Goal: Information Seeking & Learning: Learn about a topic

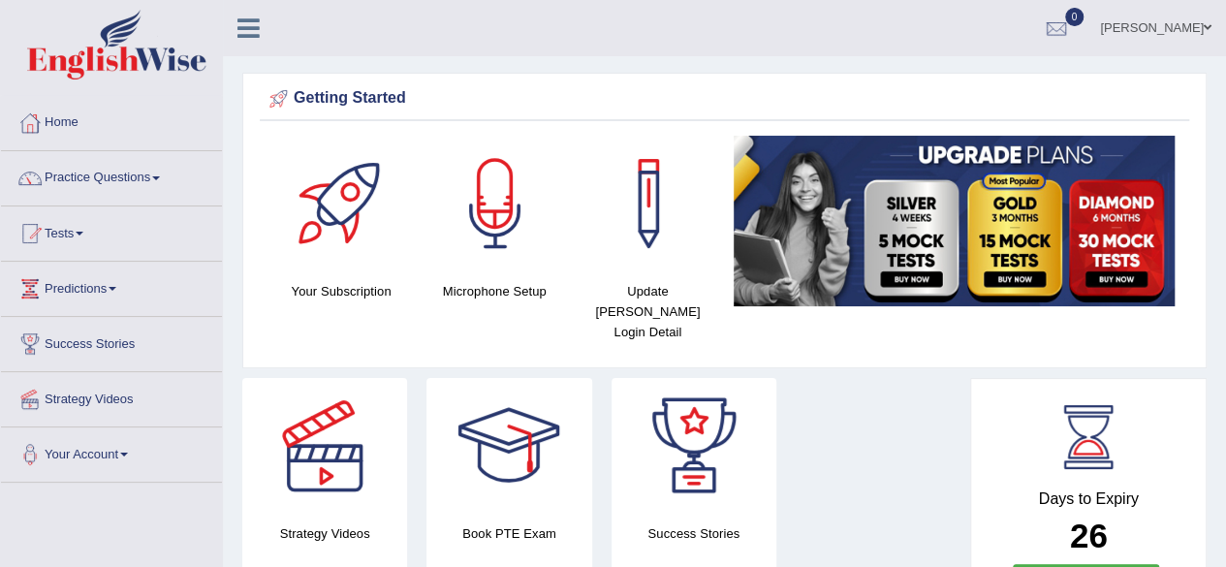
click at [159, 178] on span at bounding box center [156, 178] width 8 height 4
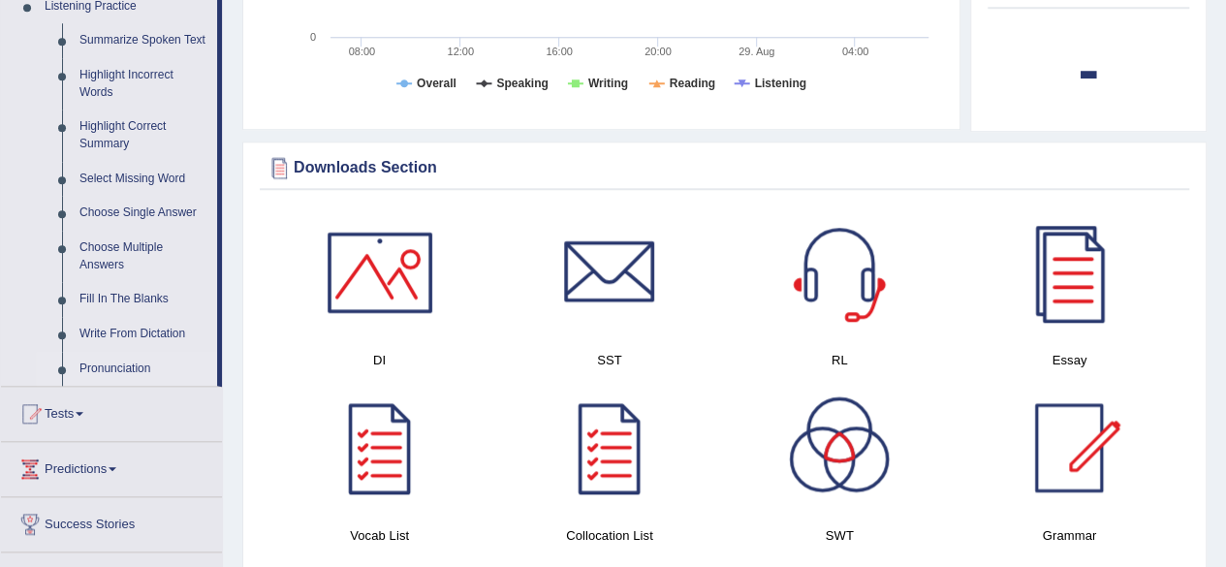
scroll to position [969, 0]
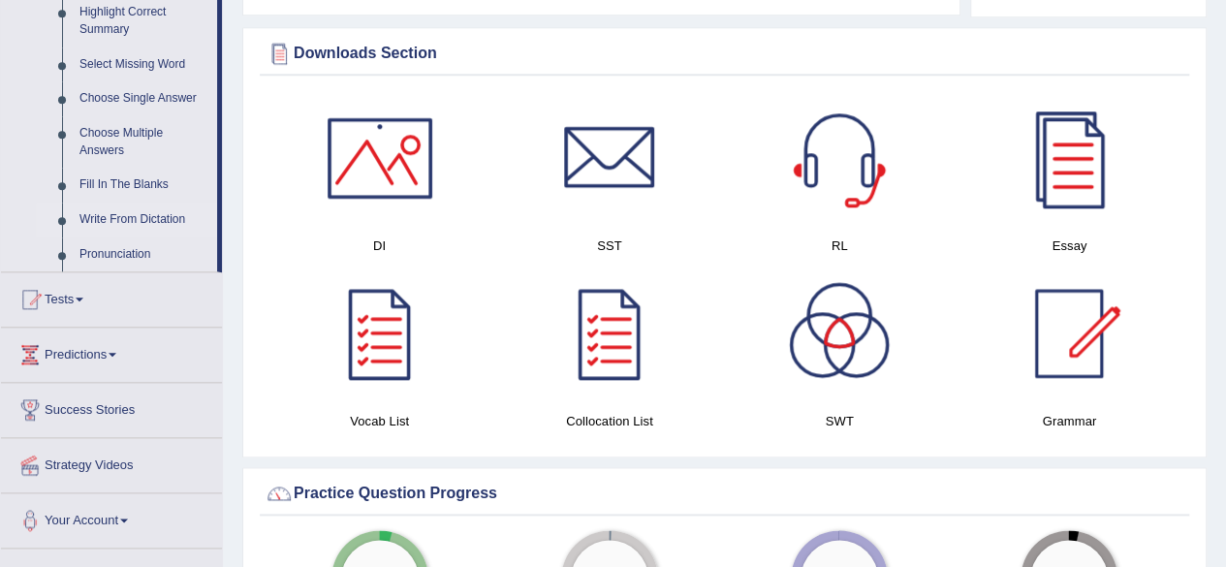
click at [124, 223] on link "Write From Dictation" at bounding box center [144, 220] width 146 height 35
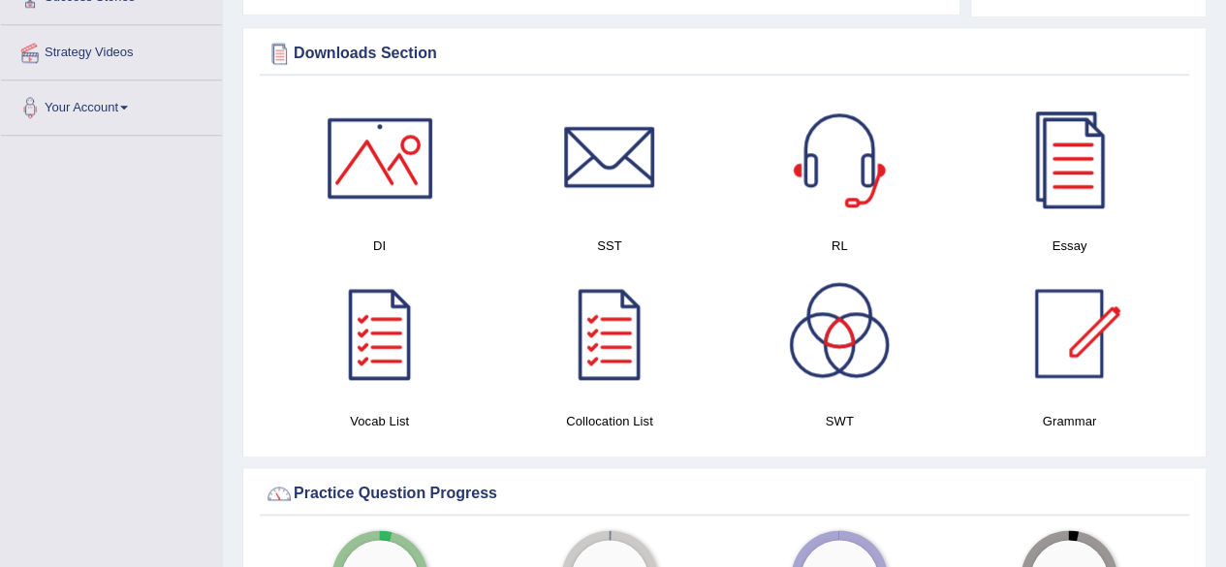
scroll to position [440, 0]
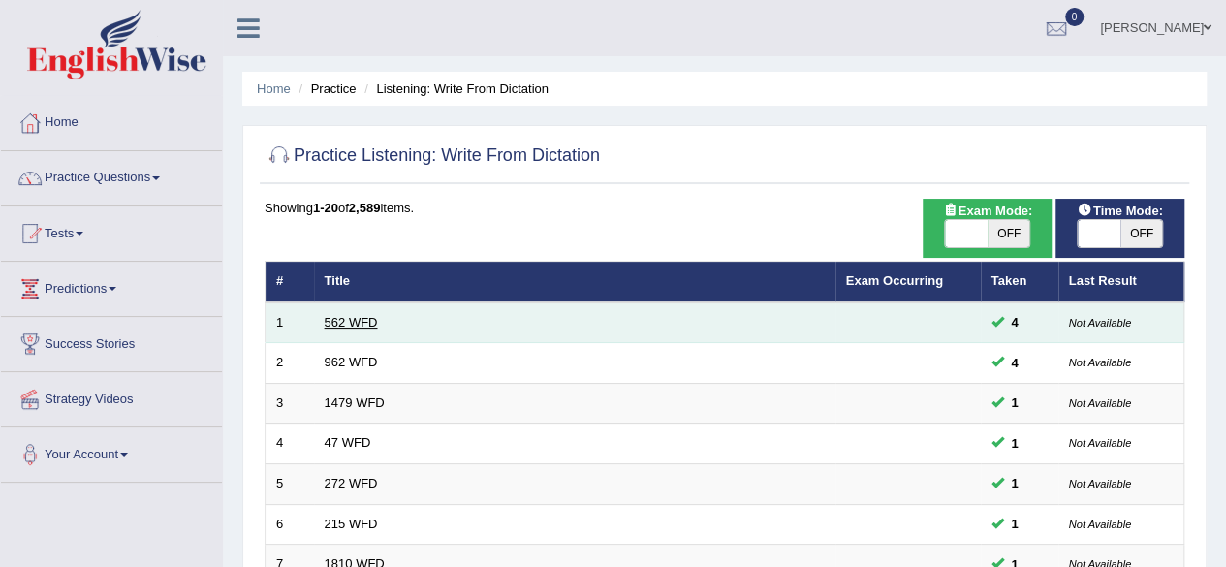
click at [328, 321] on link "562 WFD" at bounding box center [351, 322] width 53 height 15
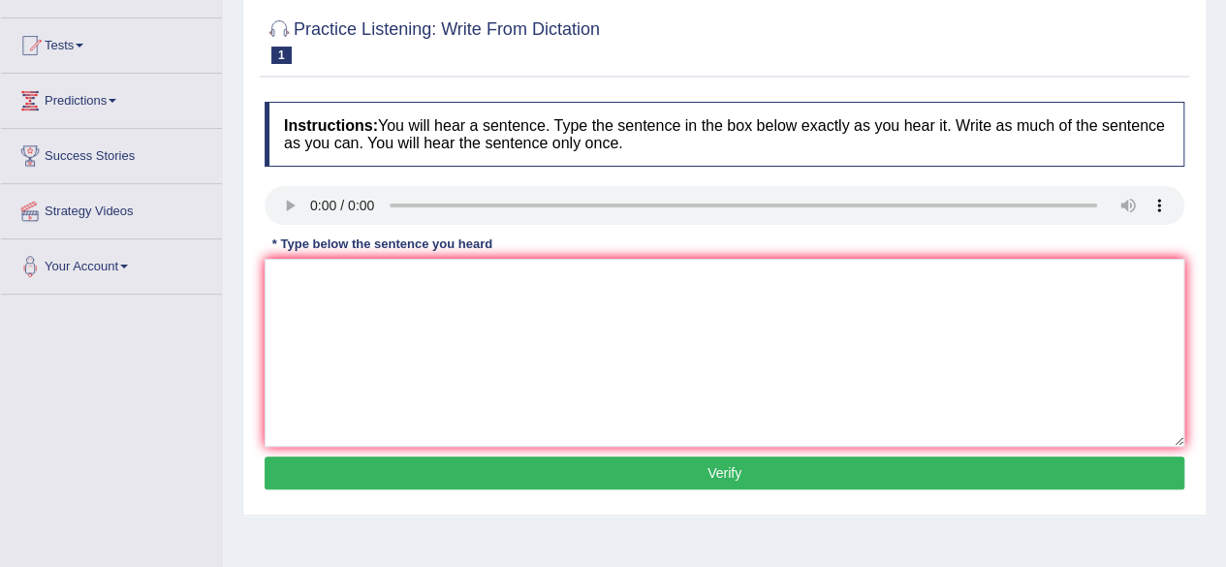
scroll to position [194, 0]
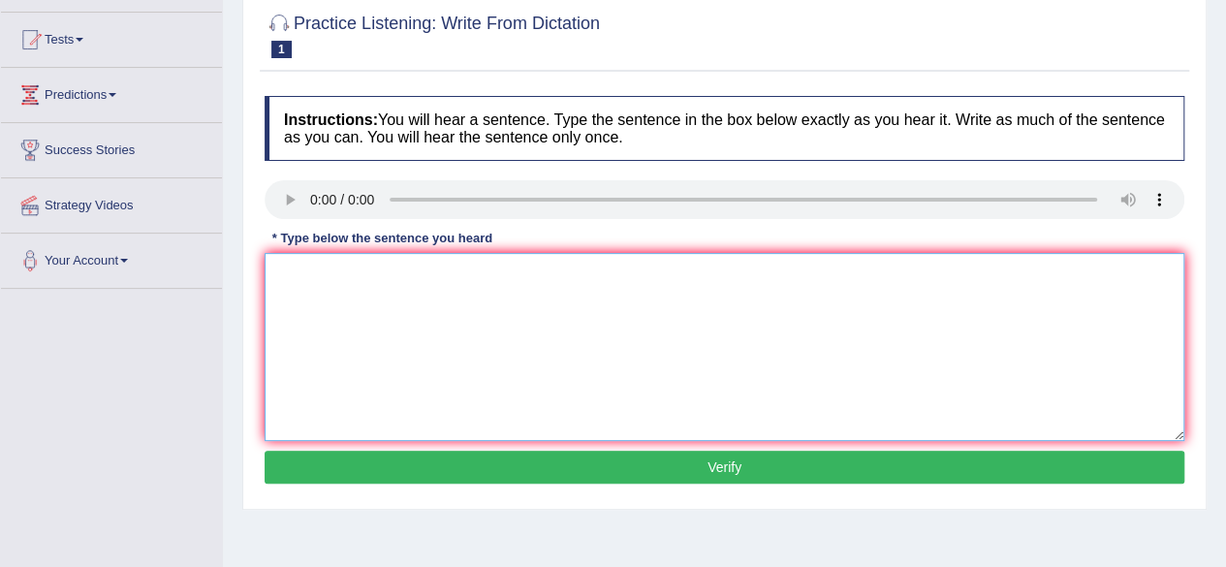
click at [312, 279] on textarea at bounding box center [725, 347] width 920 height 188
type textarea "the gap between the rich and poor does not dicreased."
click at [618, 477] on button "Verify" at bounding box center [725, 467] width 920 height 33
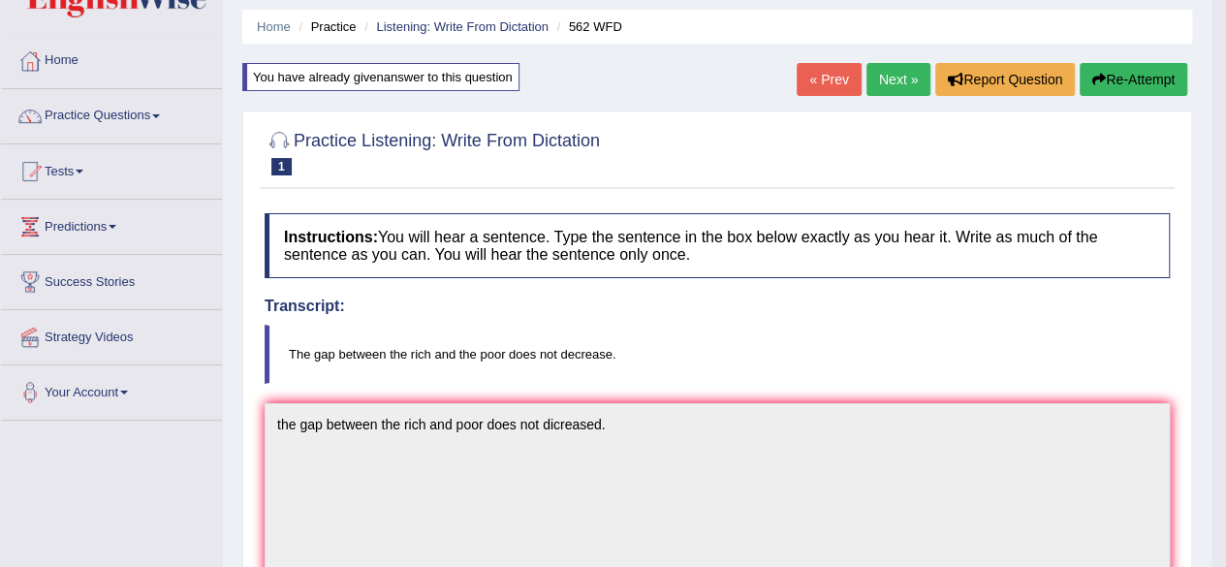
scroll to position [0, 0]
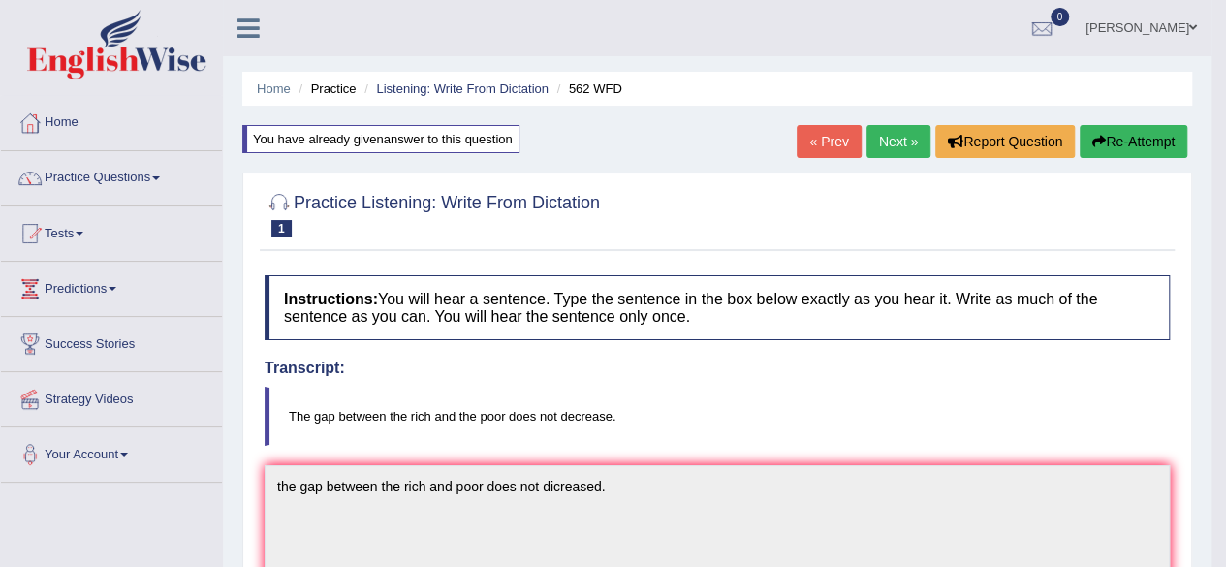
click at [886, 133] on link "Next »" at bounding box center [898, 141] width 64 height 33
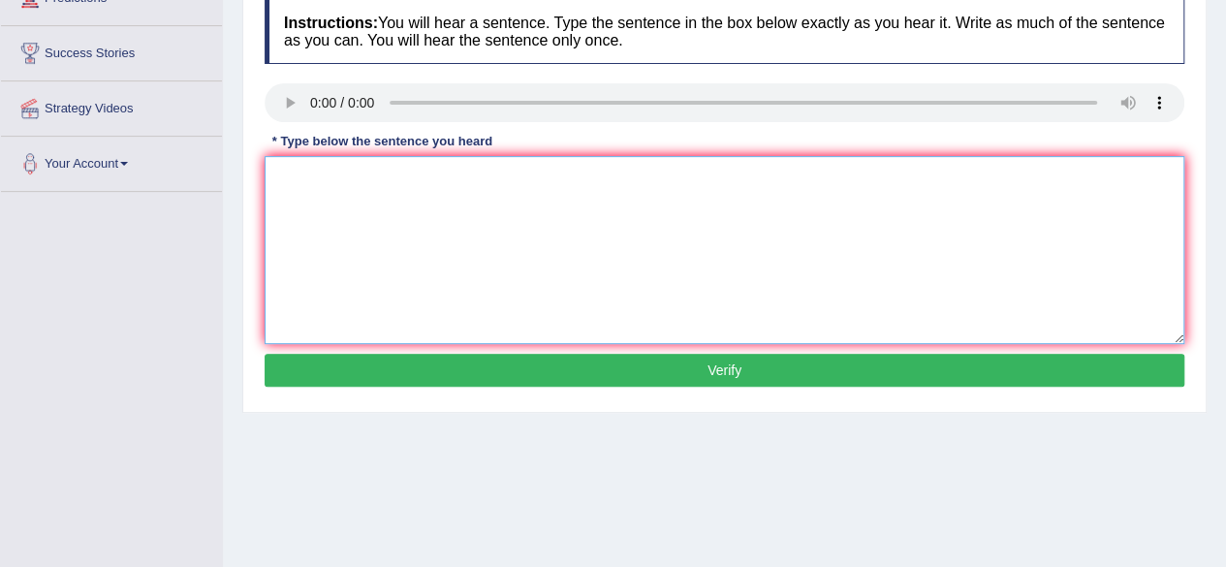
click at [331, 183] on textarea at bounding box center [725, 250] width 920 height 188
click at [281, 172] on textarea "if you have any question about the exam please raise your hand." at bounding box center [725, 250] width 920 height 188
type textarea "If you have any question about the exam please raise your hand."
click at [590, 375] on button "Verify" at bounding box center [725, 370] width 920 height 33
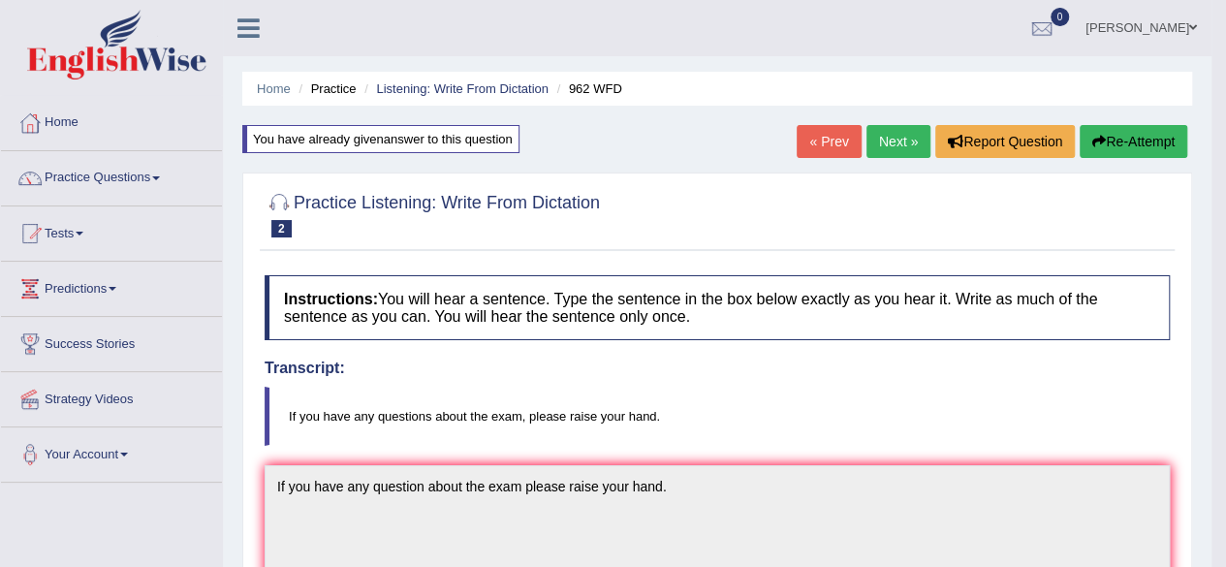
click at [883, 147] on link "Next »" at bounding box center [898, 141] width 64 height 33
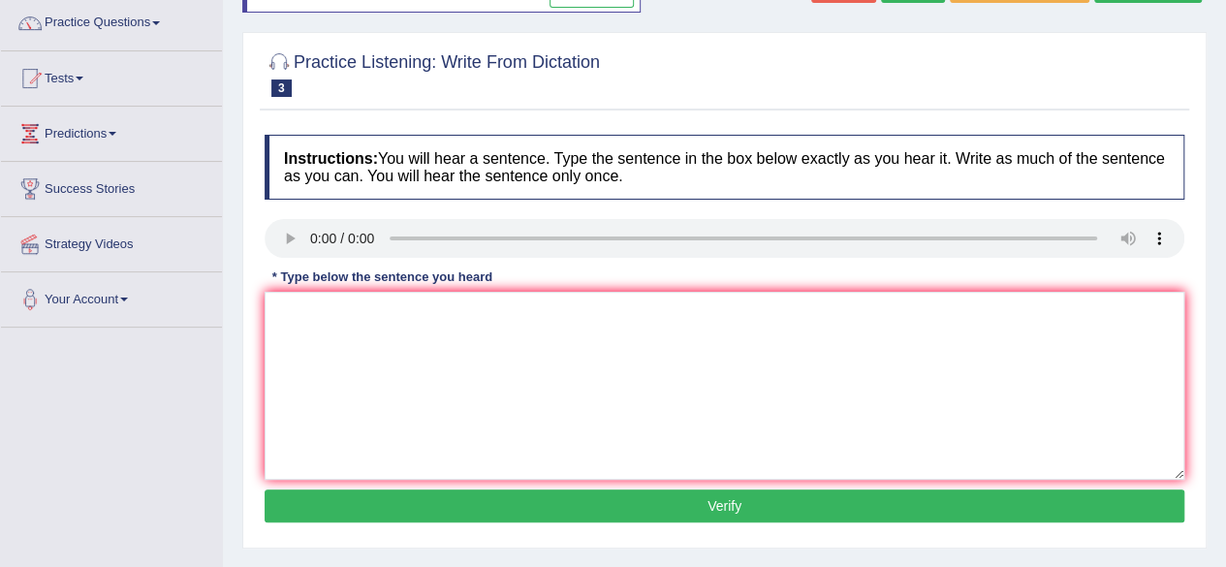
scroll to position [291, 0]
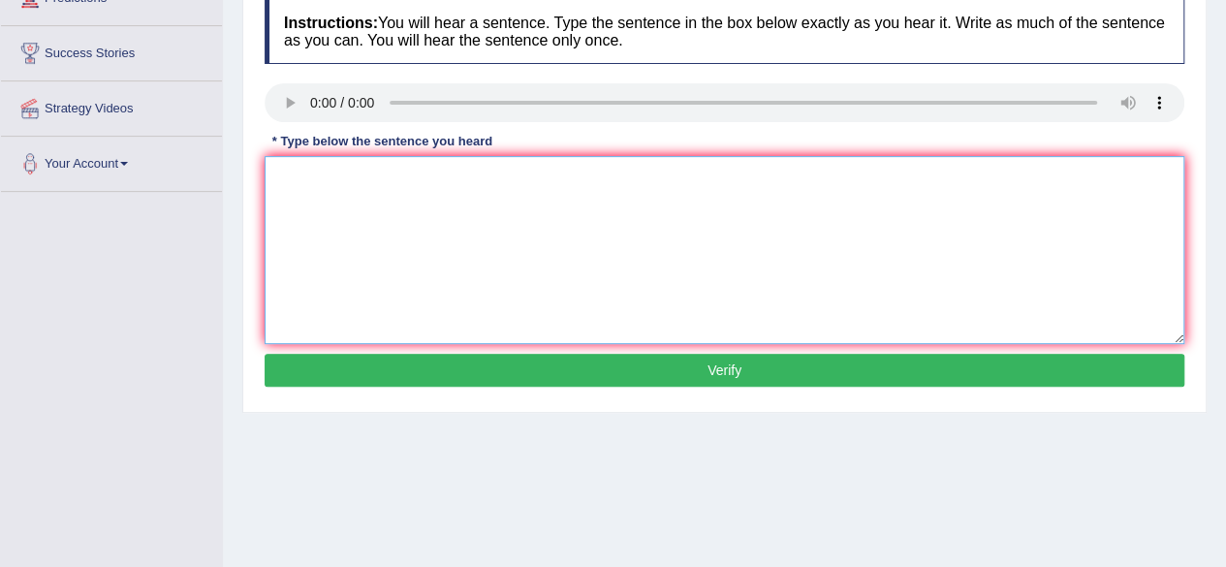
click at [455, 203] on textarea at bounding box center [725, 250] width 920 height 188
type textarea "Student reprisentative will be visiting classes soon."
click at [551, 358] on button "Verify" at bounding box center [725, 370] width 920 height 33
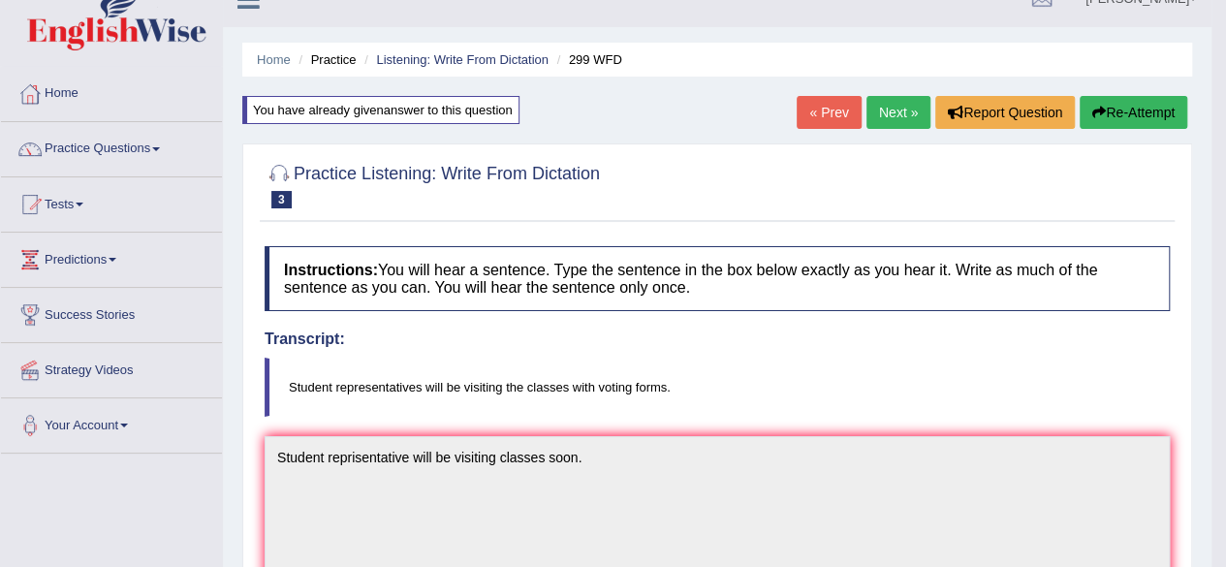
scroll to position [0, 0]
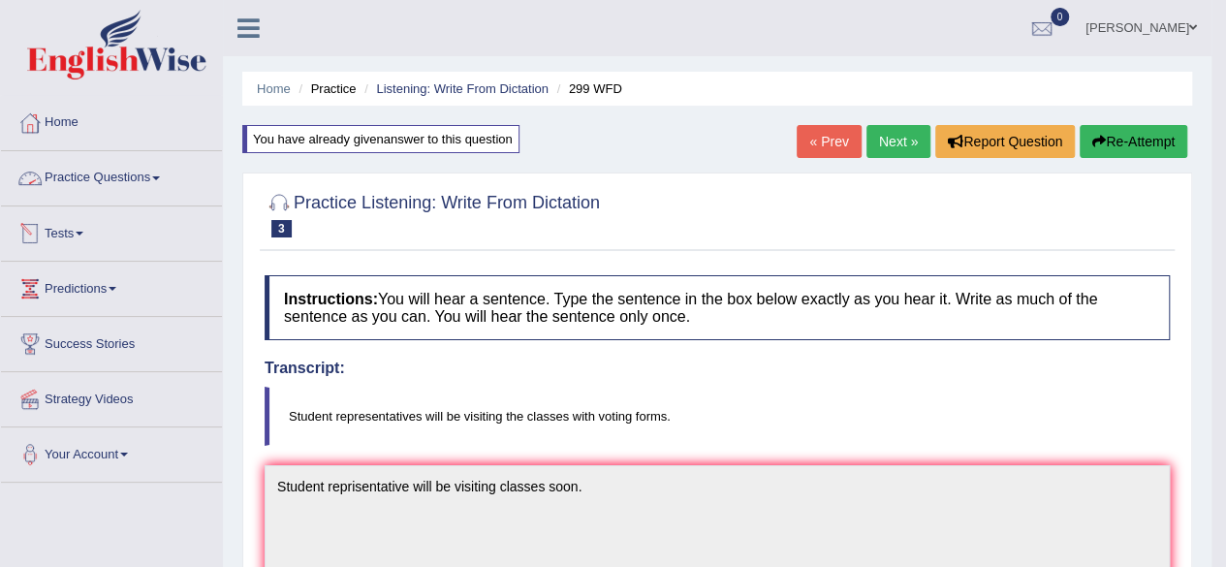
click at [143, 183] on link "Practice Questions" at bounding box center [111, 175] width 221 height 48
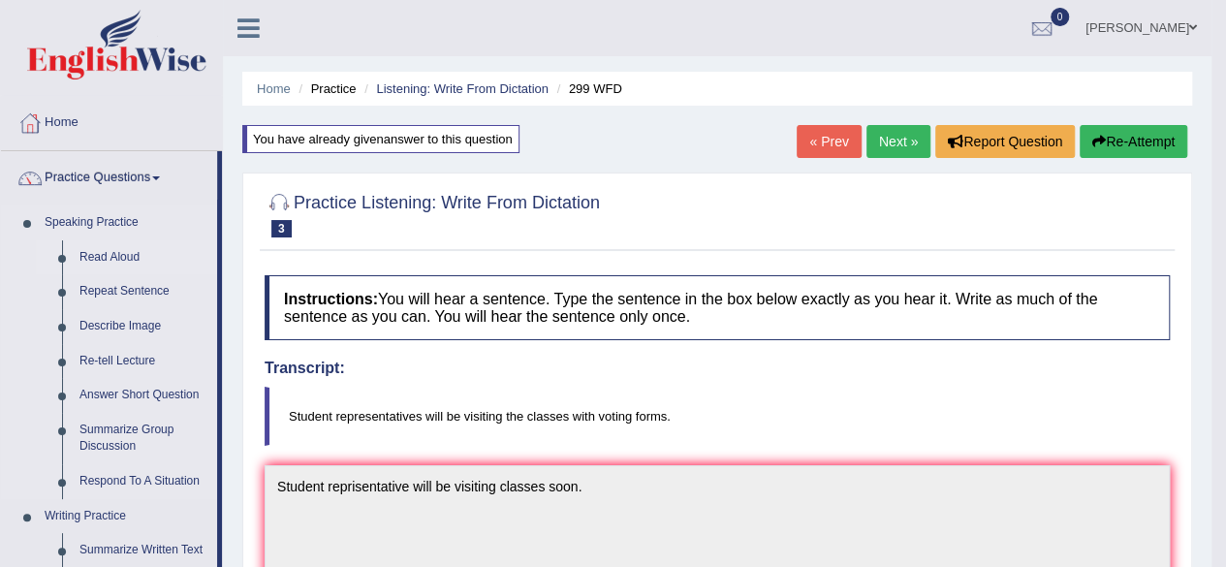
click at [113, 253] on link "Read Aloud" at bounding box center [144, 257] width 146 height 35
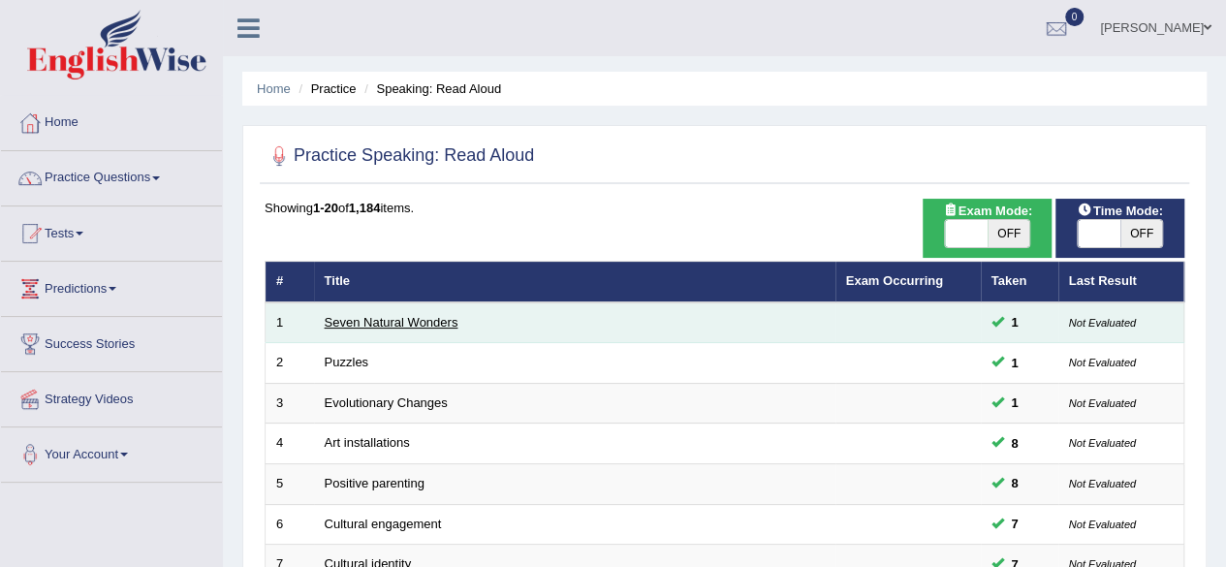
click at [342, 328] on link "Seven Natural Wonders" at bounding box center [392, 322] width 134 height 15
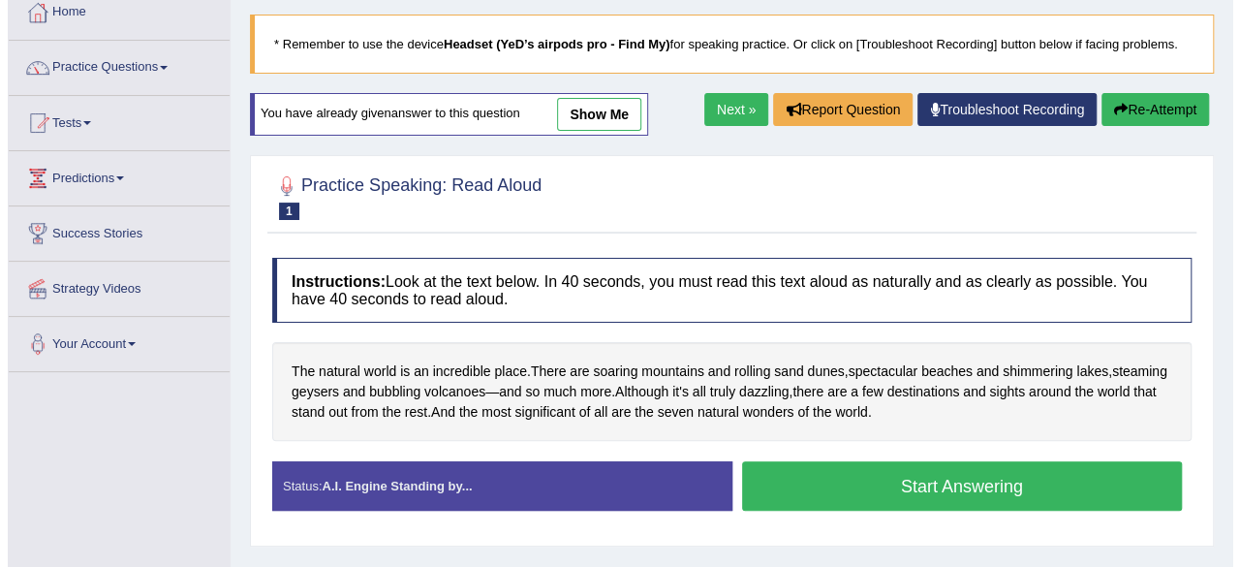
scroll to position [194, 0]
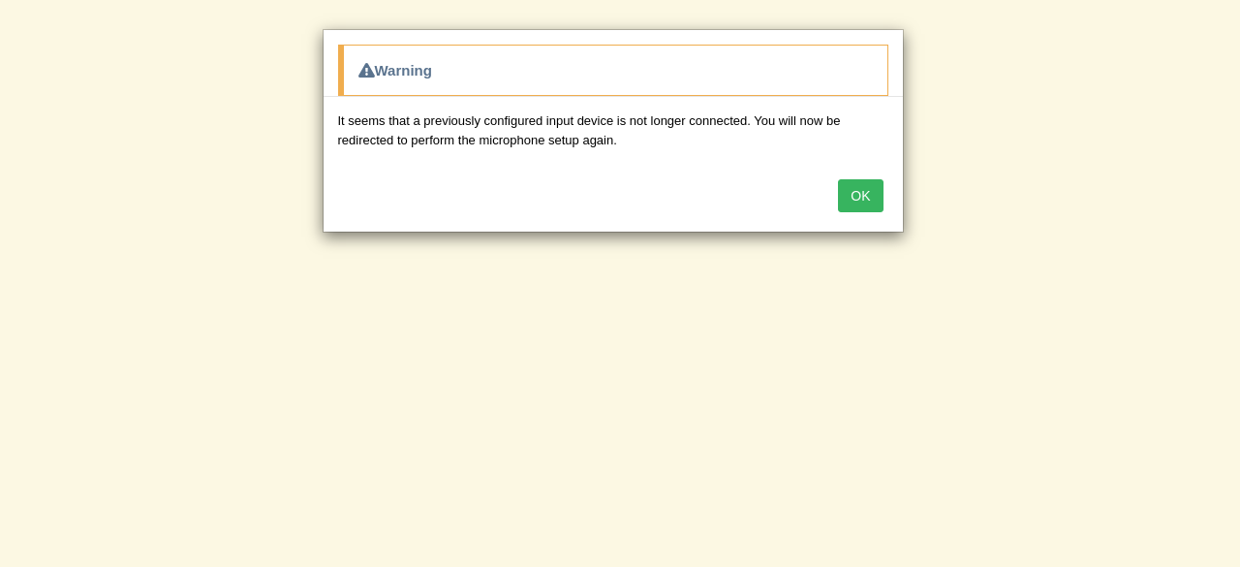
click at [861, 199] on button "OK" at bounding box center [860, 195] width 45 height 33
click at [864, 206] on button "OK" at bounding box center [860, 195] width 45 height 33
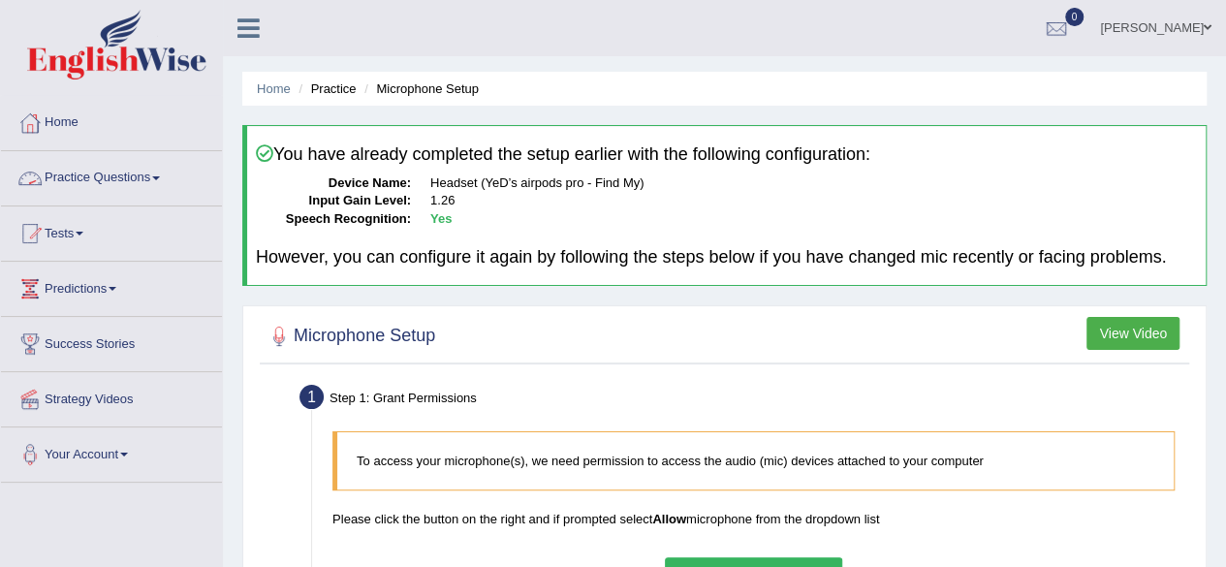
click at [159, 172] on link "Practice Questions" at bounding box center [111, 175] width 221 height 48
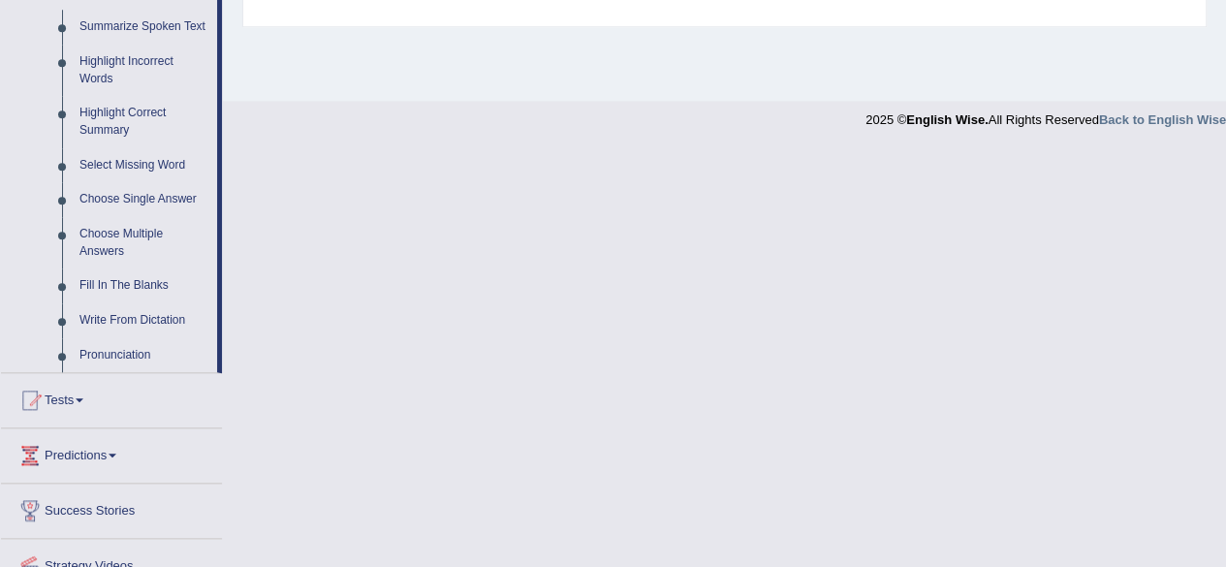
scroll to position [872, 0]
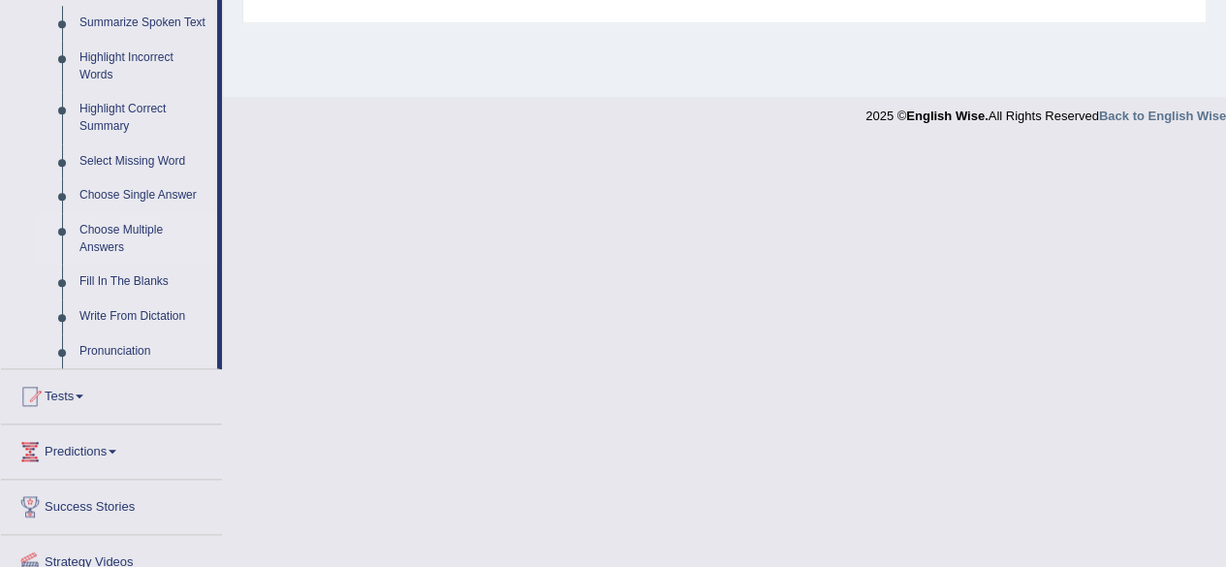
click at [133, 228] on link "Choose Multiple Answers" at bounding box center [144, 238] width 146 height 51
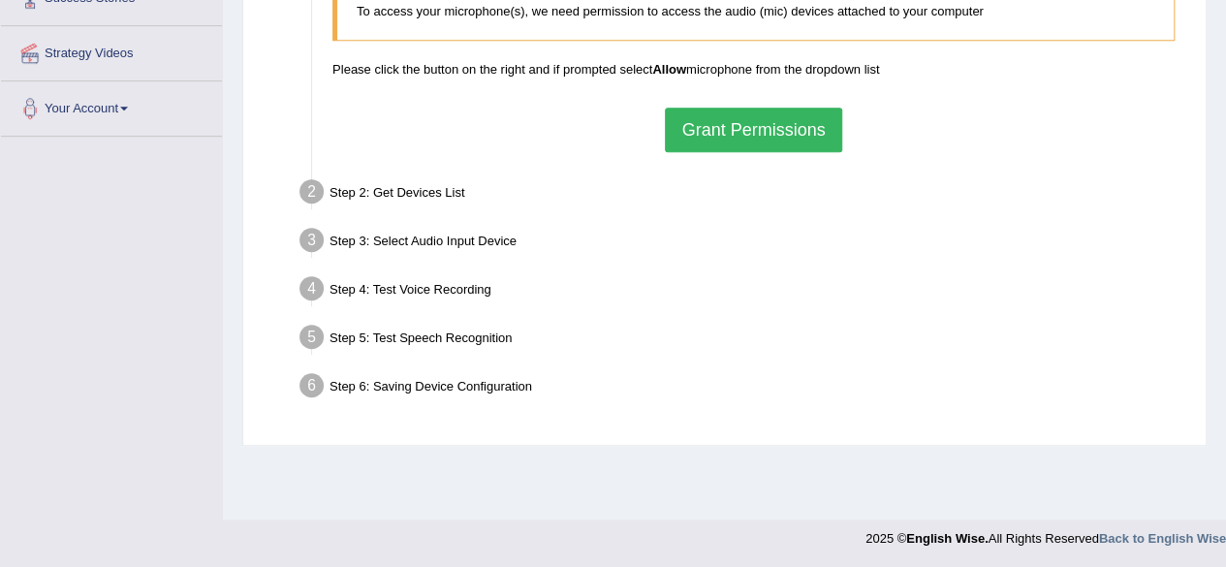
scroll to position [307, 0]
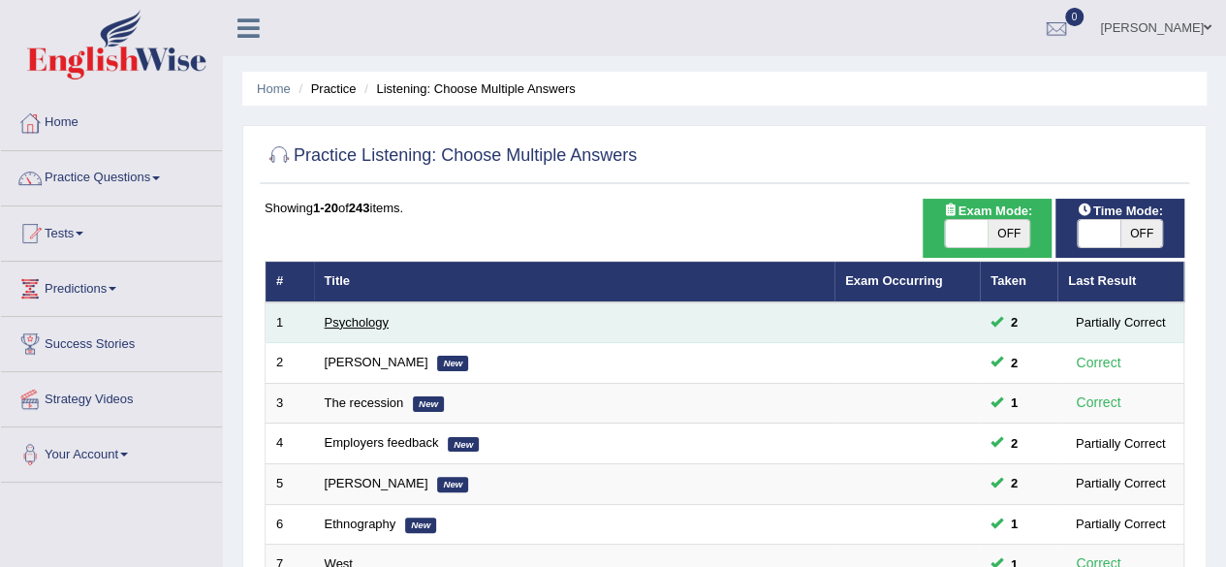
click at [355, 326] on link "Psychology" at bounding box center [357, 322] width 64 height 15
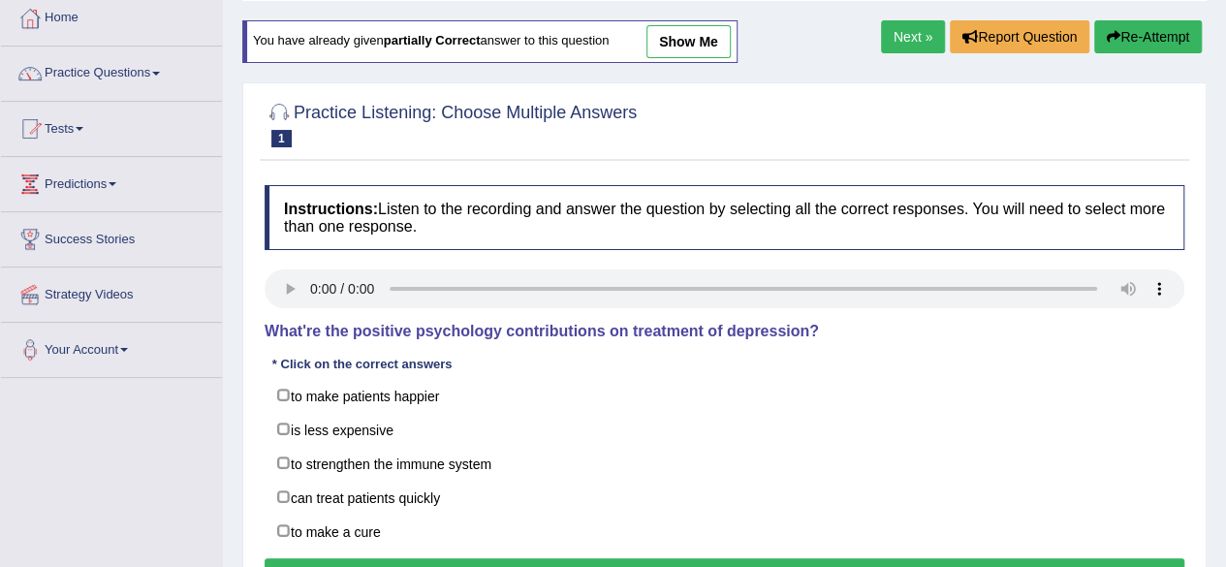
scroll to position [194, 0]
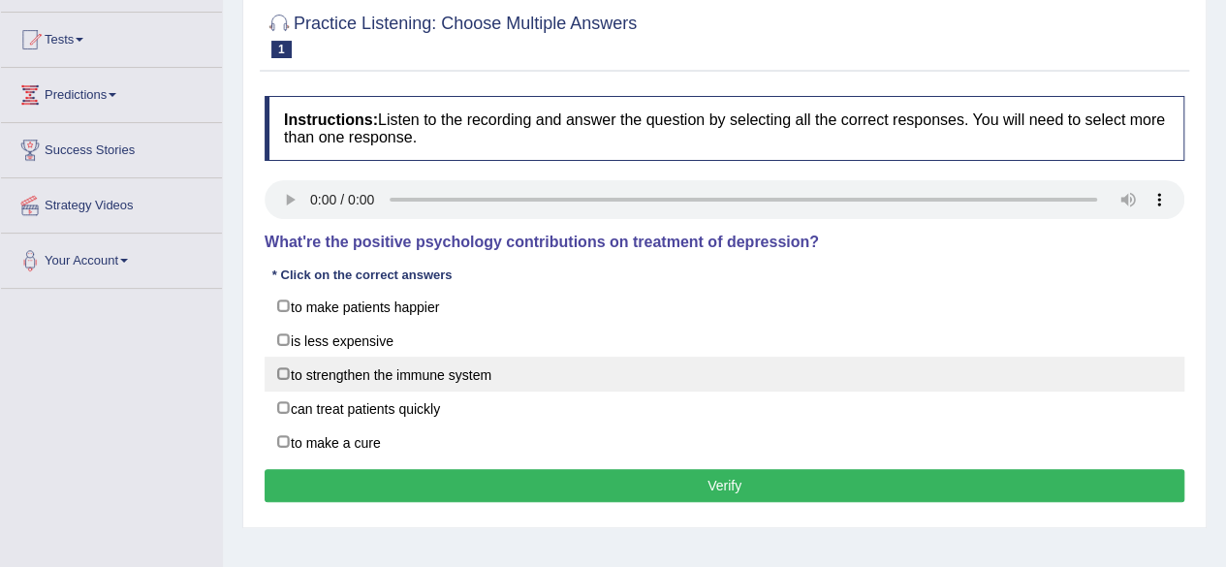
click at [281, 371] on label "to strengthen the immune system" at bounding box center [725, 374] width 920 height 35
checkbox input "true"
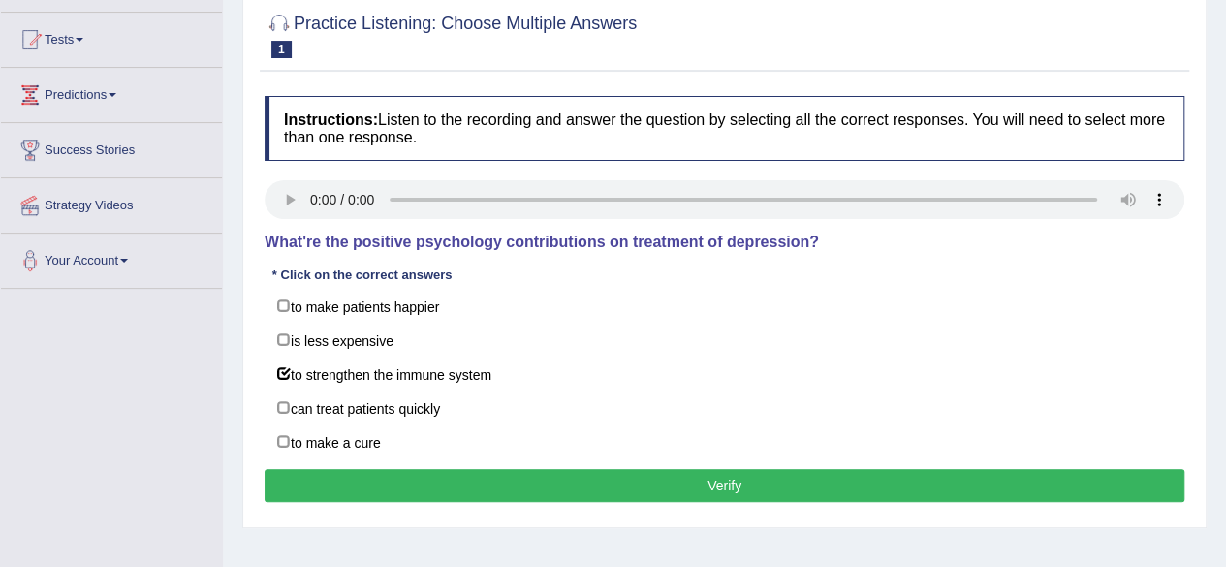
click at [469, 478] on button "Verify" at bounding box center [725, 485] width 920 height 33
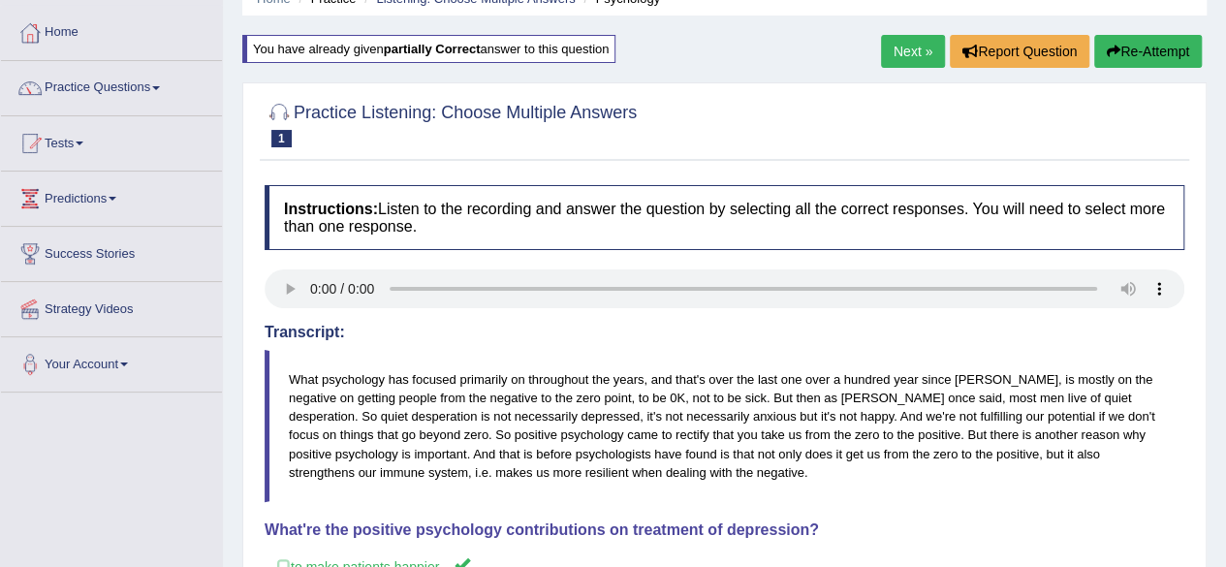
scroll to position [75, 0]
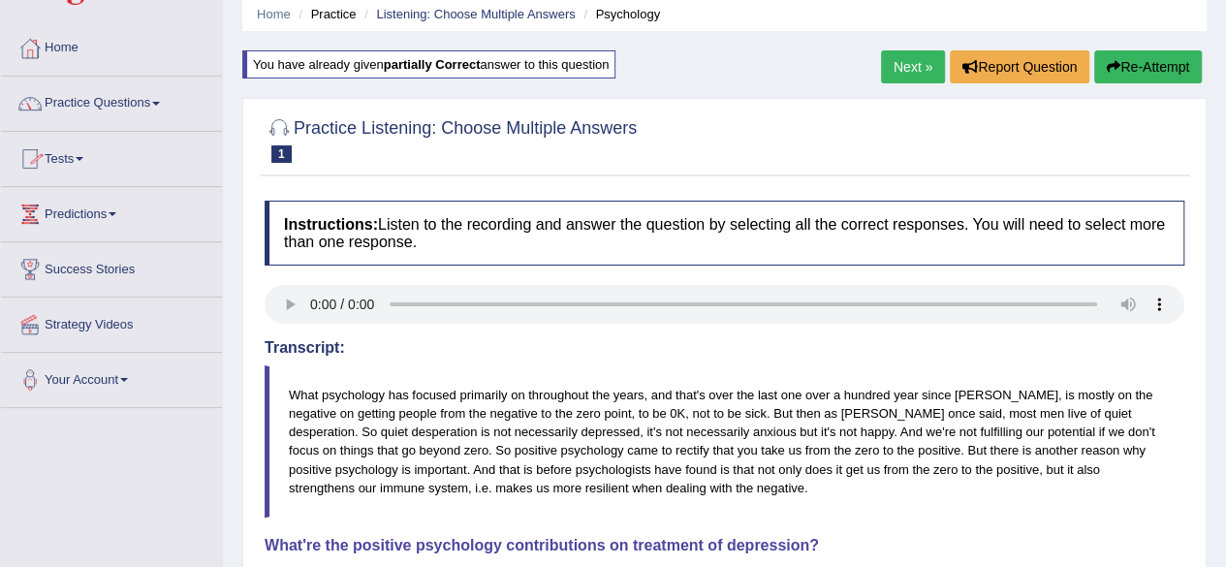
click at [89, 154] on link "Tests" at bounding box center [111, 156] width 221 height 48
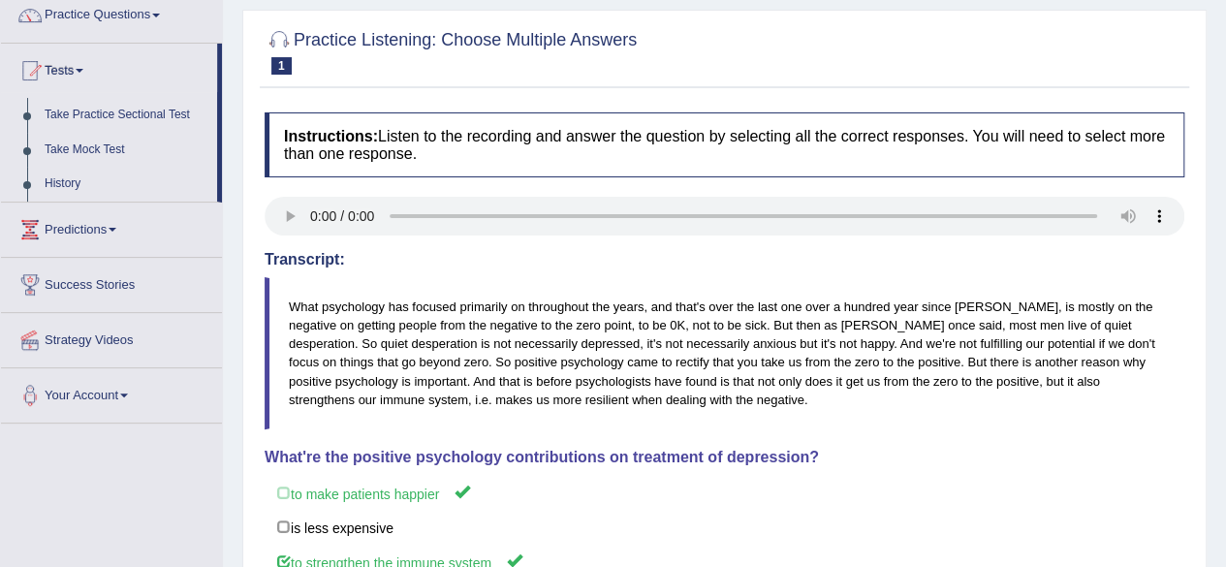
scroll to position [0, 0]
